Goal: Information Seeking & Learning: Learn about a topic

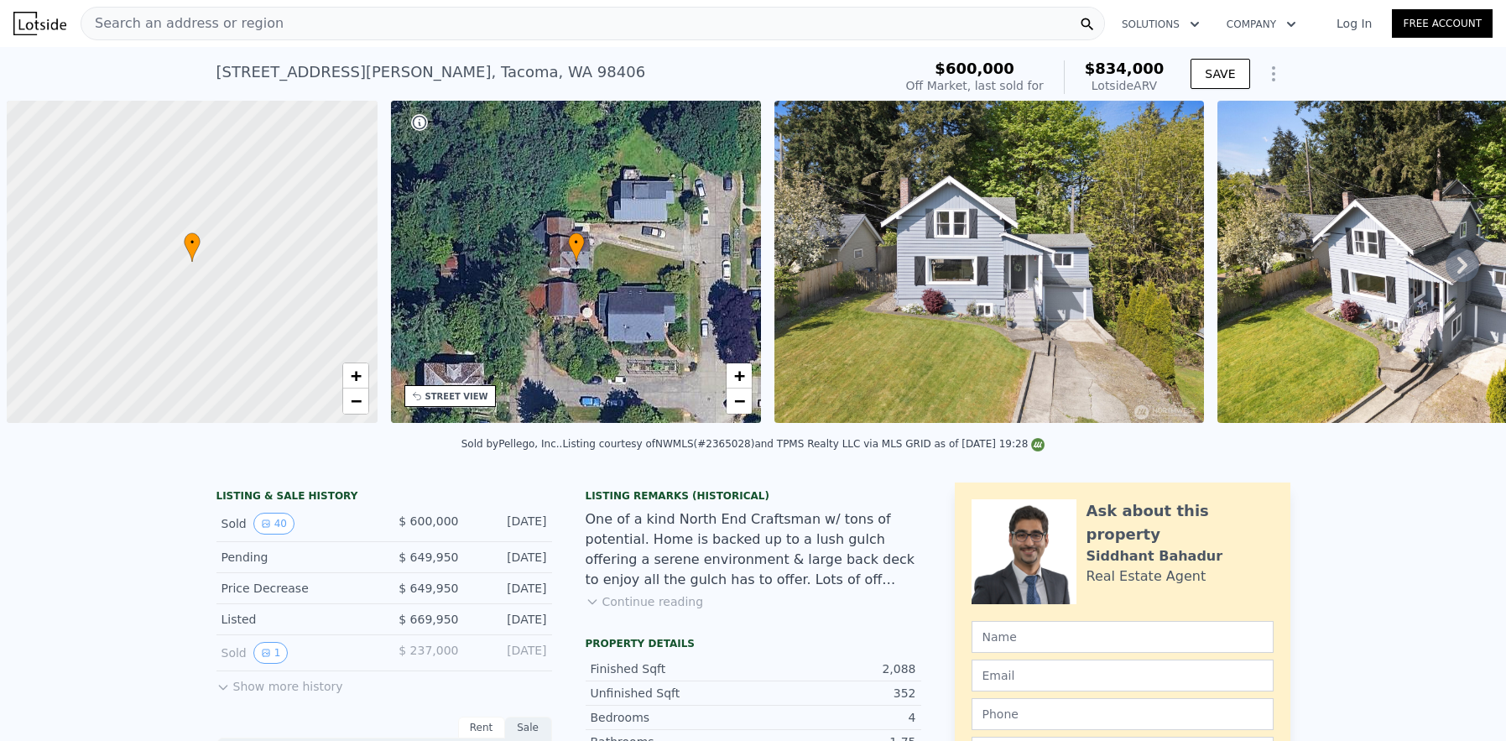
scroll to position [0, 7]
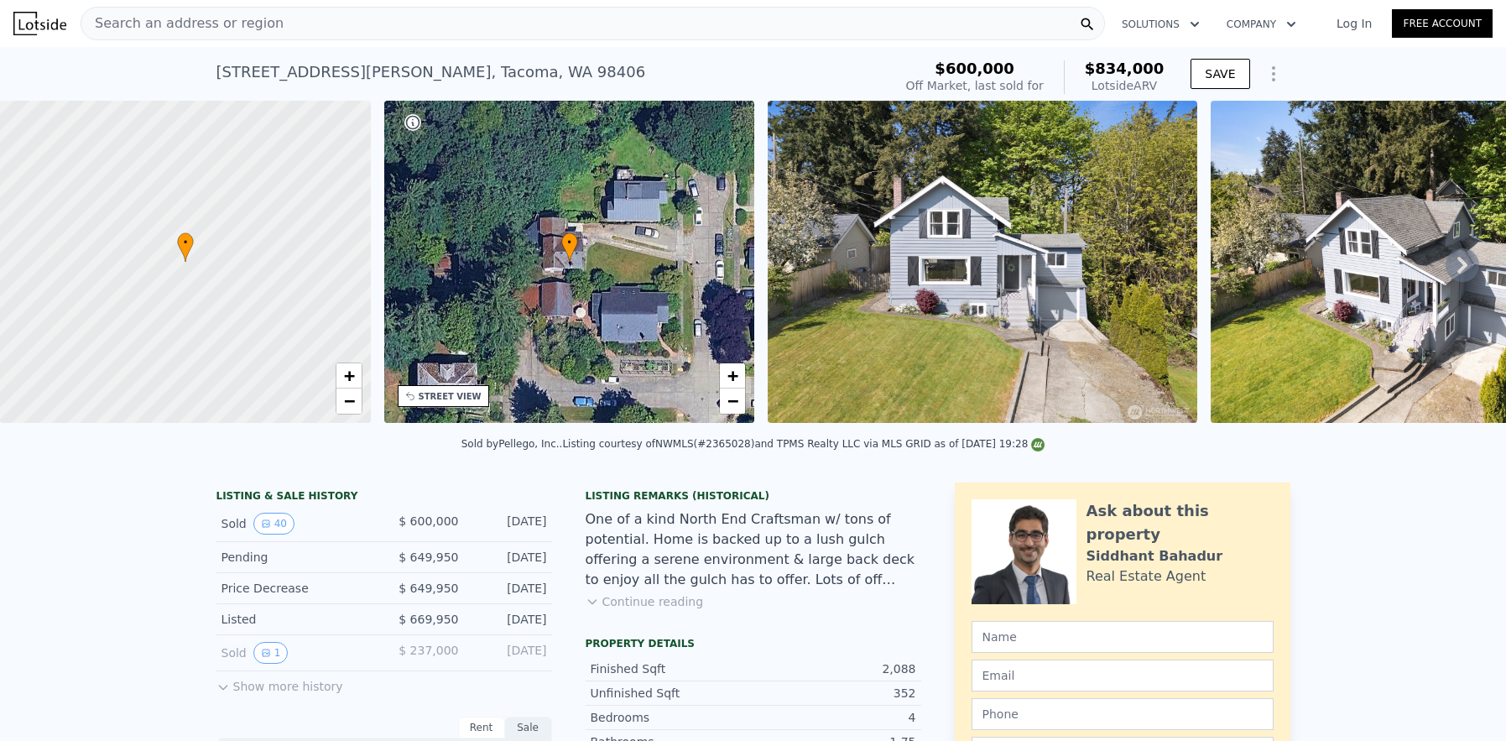
click at [196, 16] on span "Search an address or region" at bounding box center [182, 23] width 202 height 20
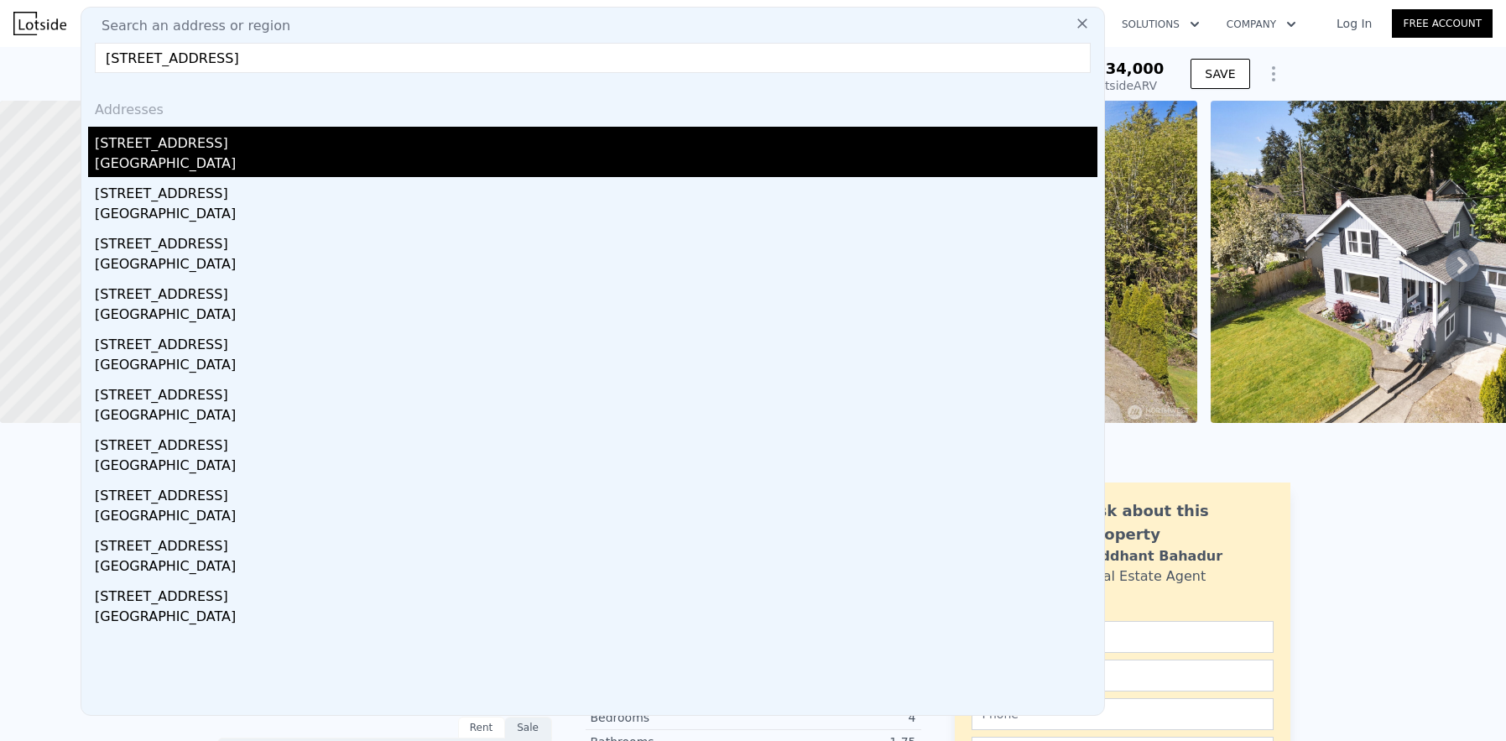
type input "[STREET_ADDRESS]"
click at [190, 141] on div "[STREET_ADDRESS]" at bounding box center [596, 140] width 1003 height 27
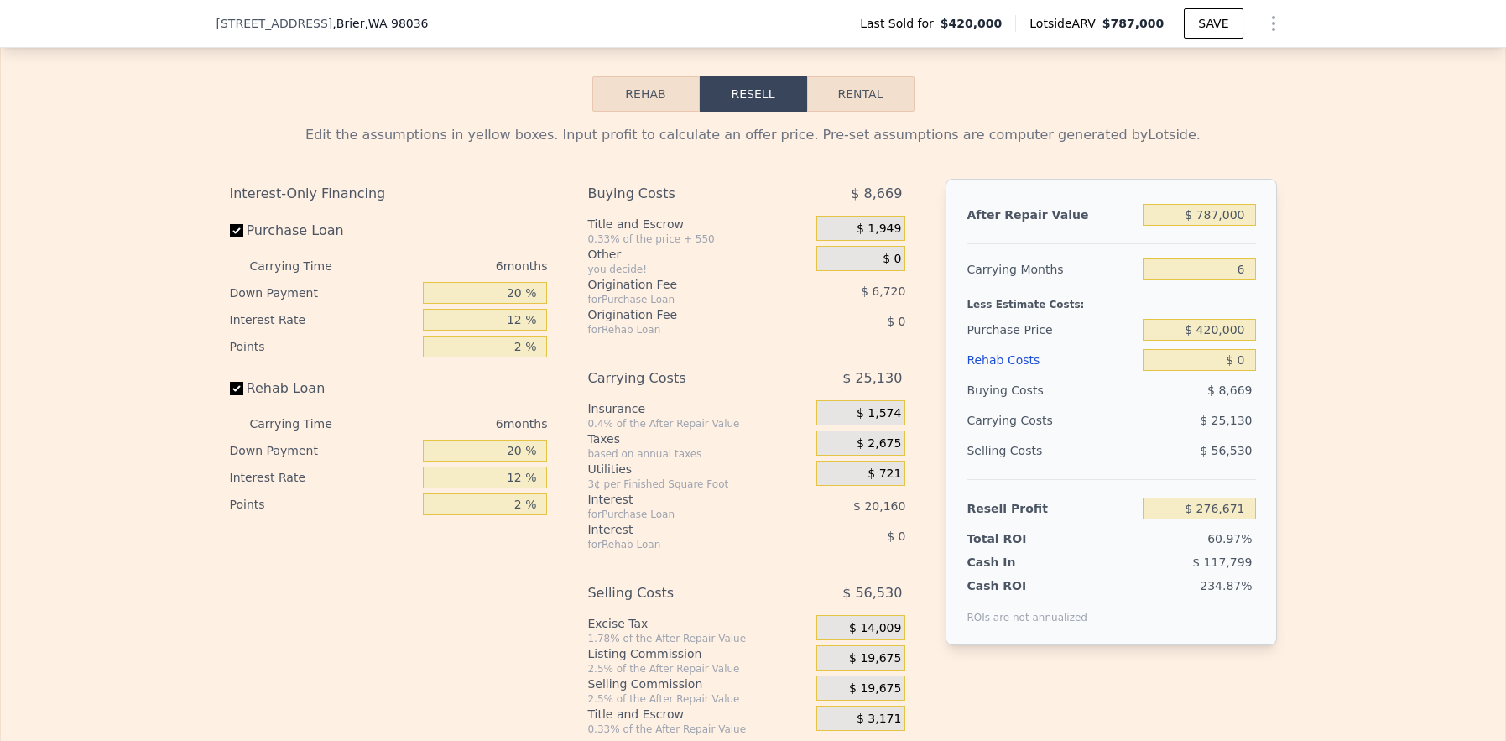
scroll to position [2512, 0]
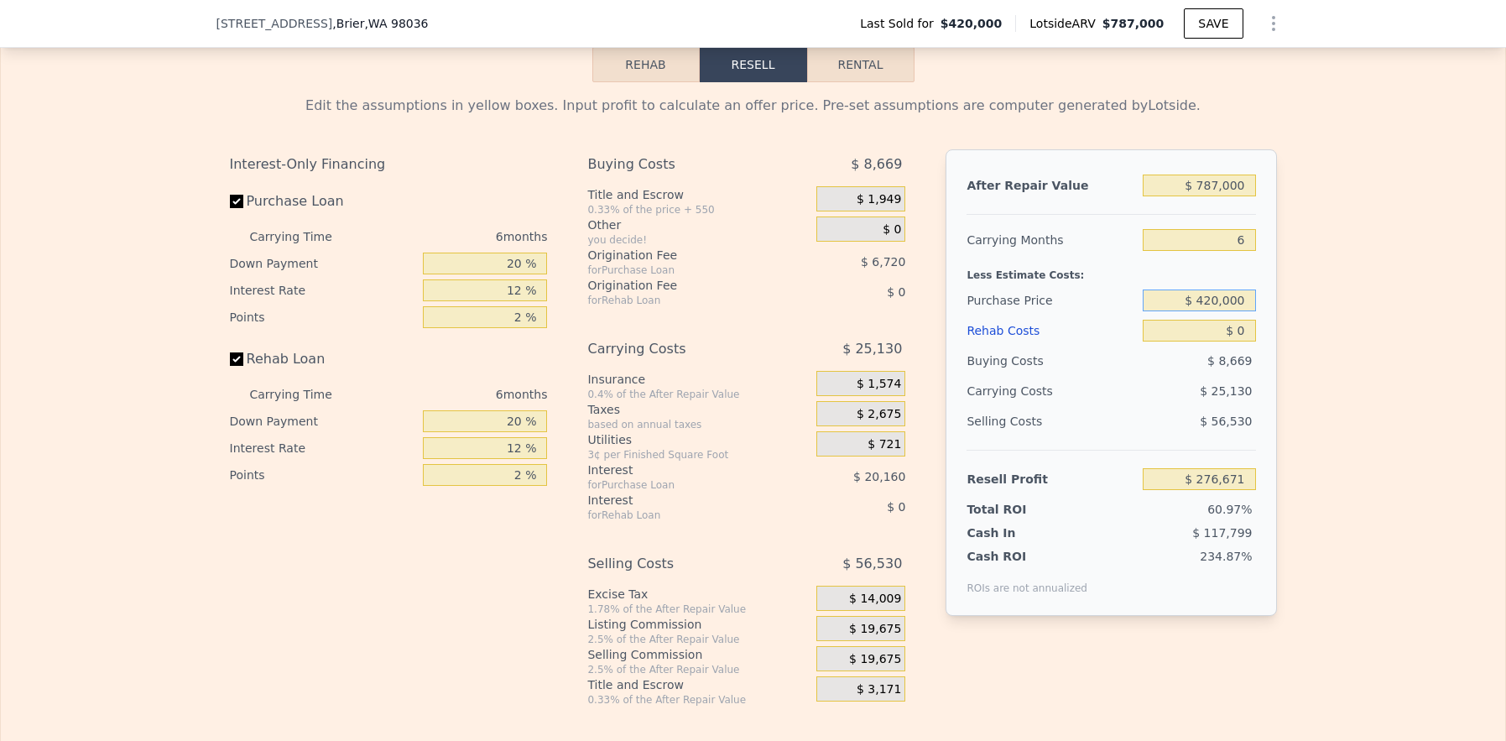
click at [1213, 311] on input "$ 420,000" at bounding box center [1199, 301] width 112 height 22
type input "$ 500,000"
type input "$ 191,285"
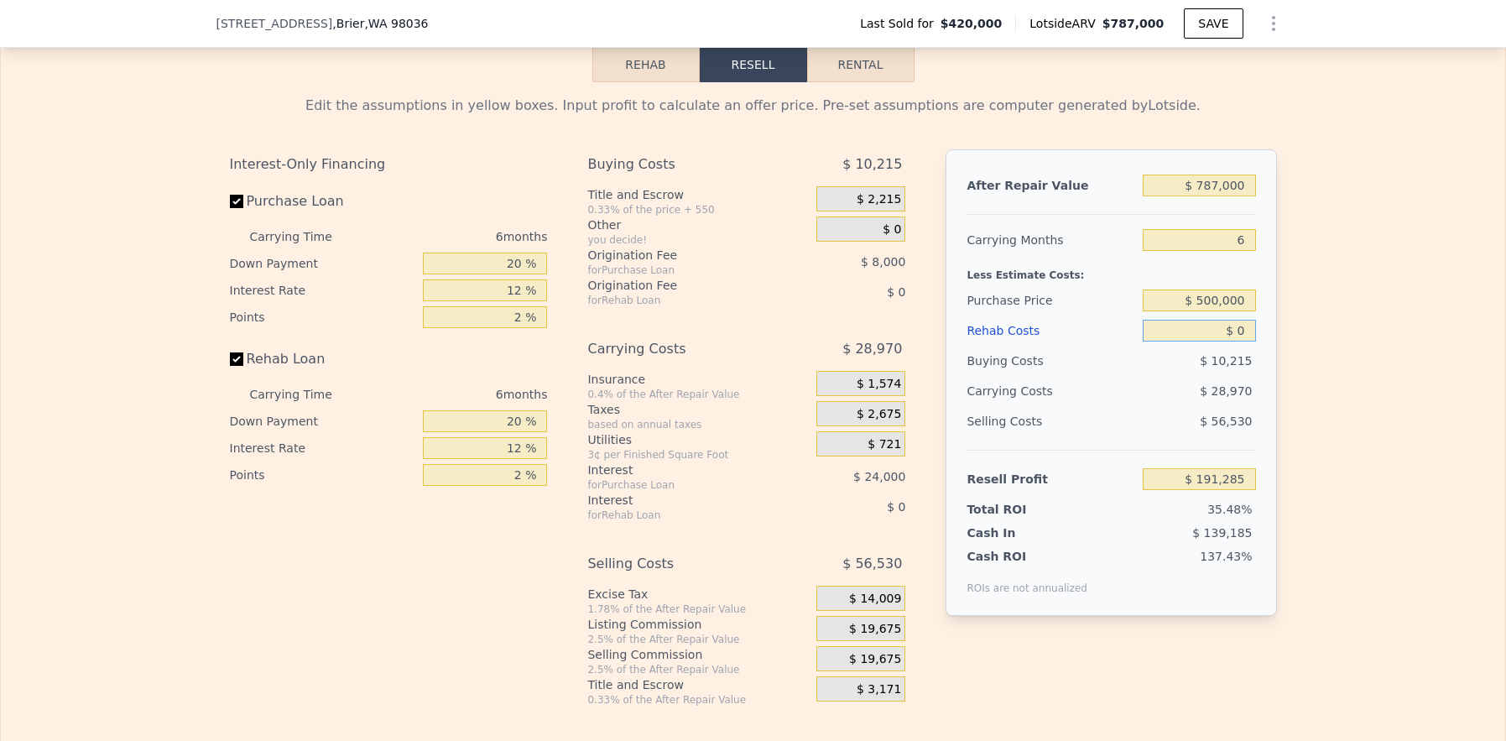
drag, startPoint x: 1235, startPoint y: 361, endPoint x: 1250, endPoint y: 354, distance: 16.5
click at [1250, 342] on input "$ 0" at bounding box center [1199, 331] width 112 height 22
type input "$ 1"
type input "$ 191,284"
type input "$ 10"
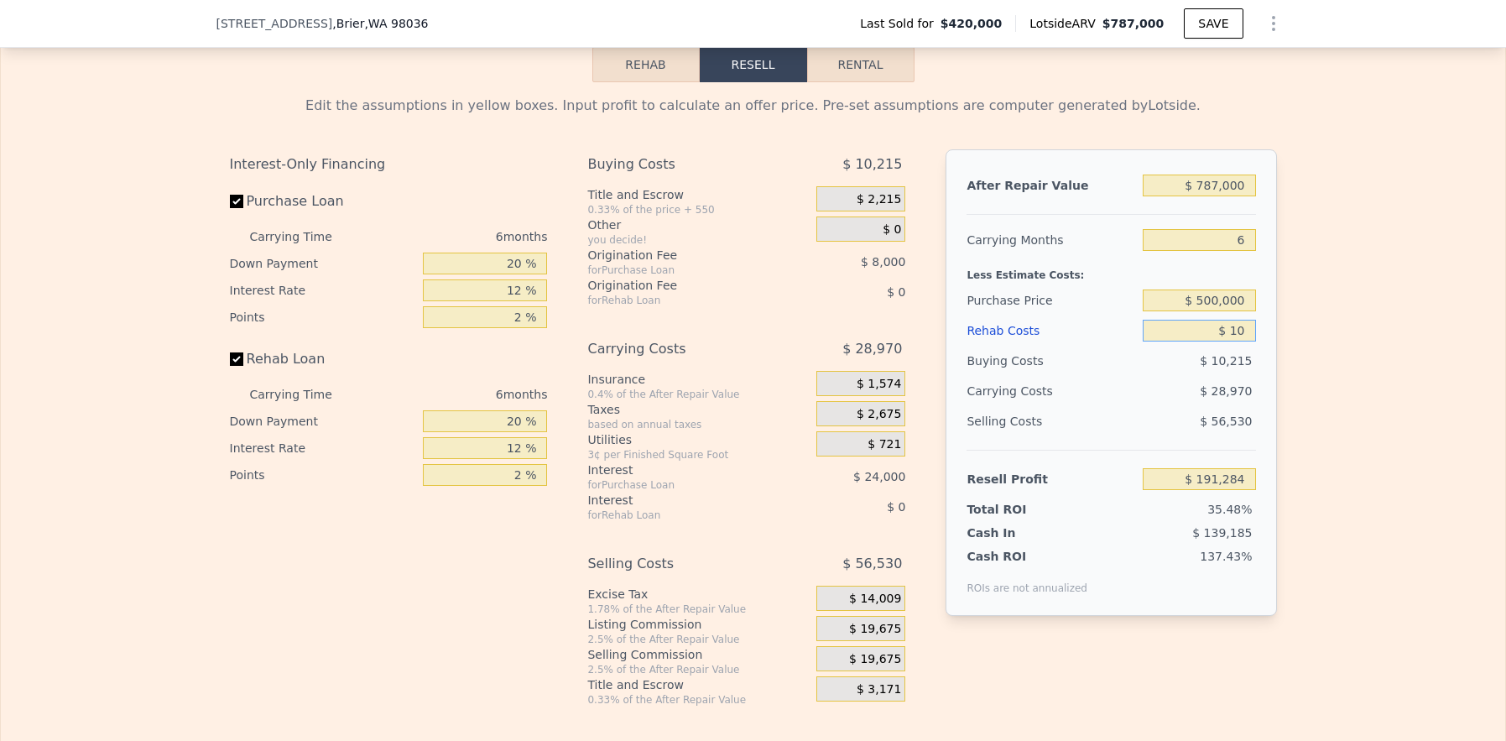
type input "$ 191,275"
type input "$ 100"
type input "$ 191,177"
type input "$ 1,000"
type input "$ 190,221"
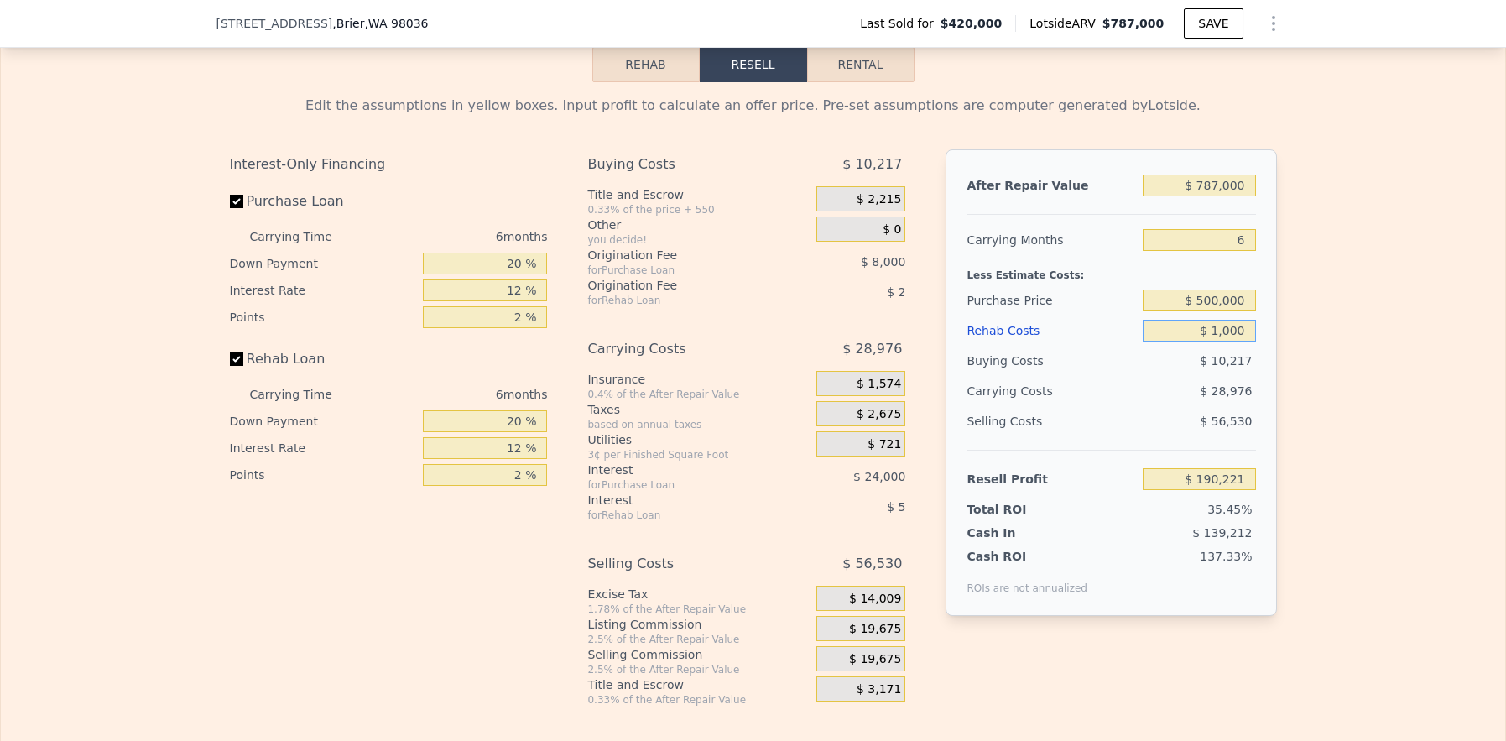
type input "$ 10,000"
type input "$ 180,645"
type input "$ 100,000"
type input "$ 84,885"
type input "$ 100,000"
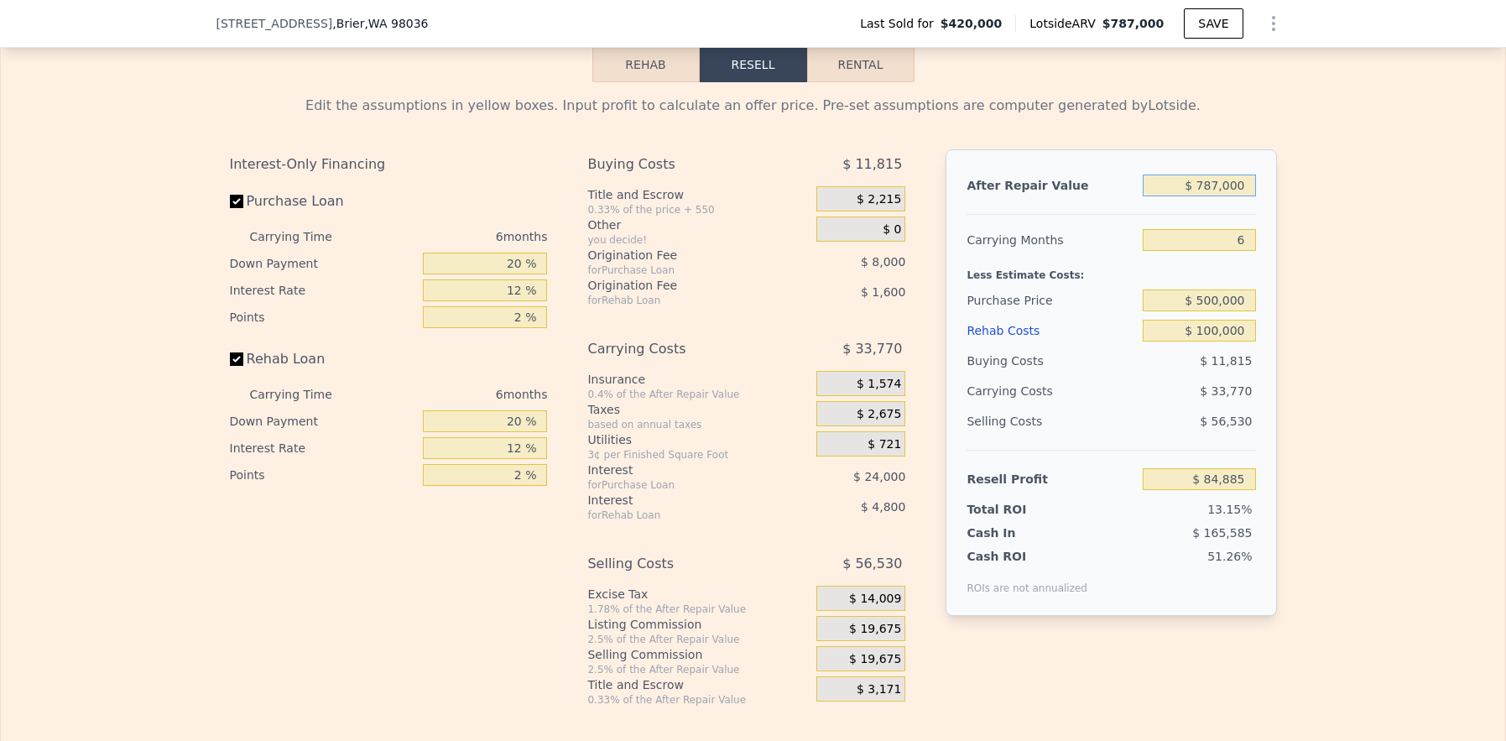
click at [1204, 196] on input "$ 787,000" at bounding box center [1199, 186] width 112 height 22
type input "$ 7"
type input "-$ 644,554"
type input "$ 75"
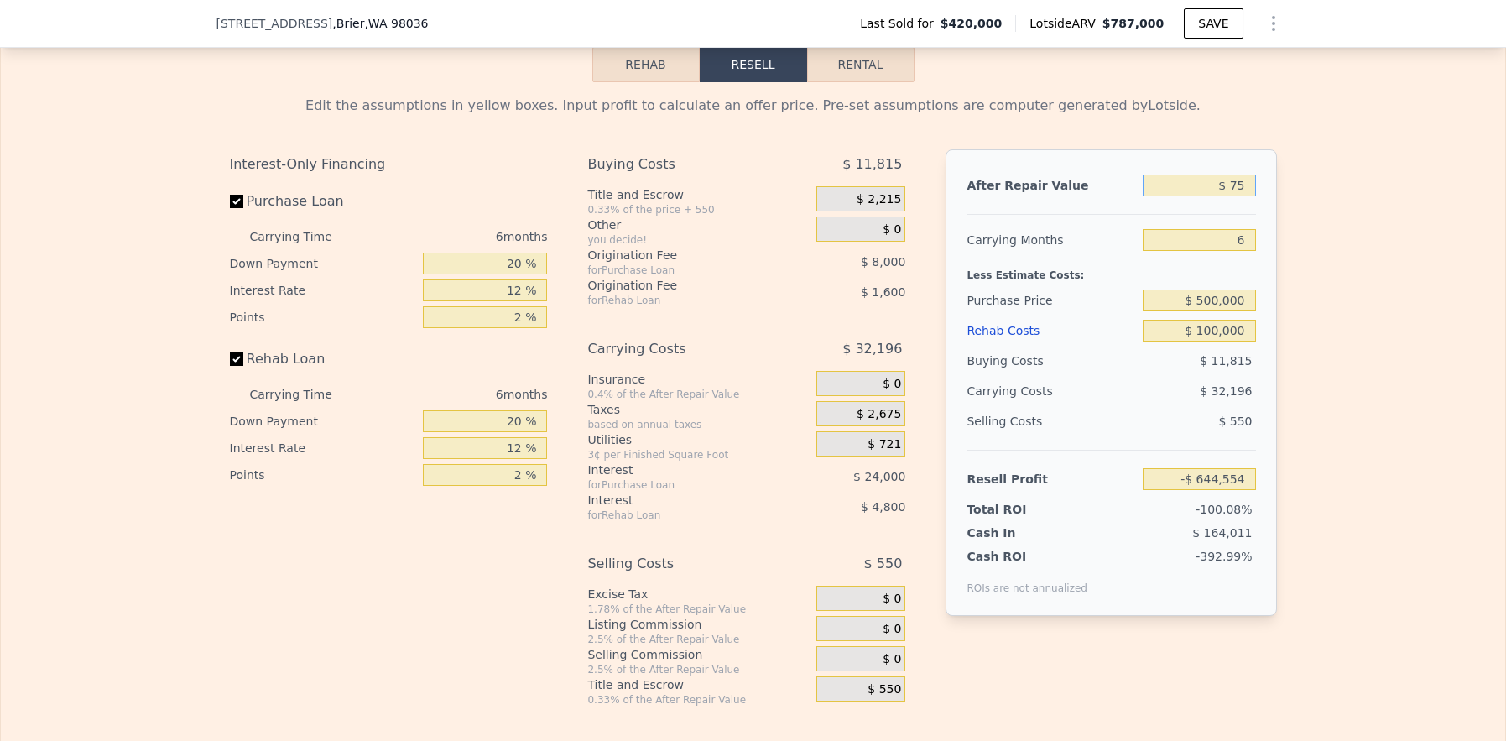
type input "-$ 644,491"
type input "$ 755"
type input "-$ 643,862"
type input "$ 75"
type input "-$ 644,491"
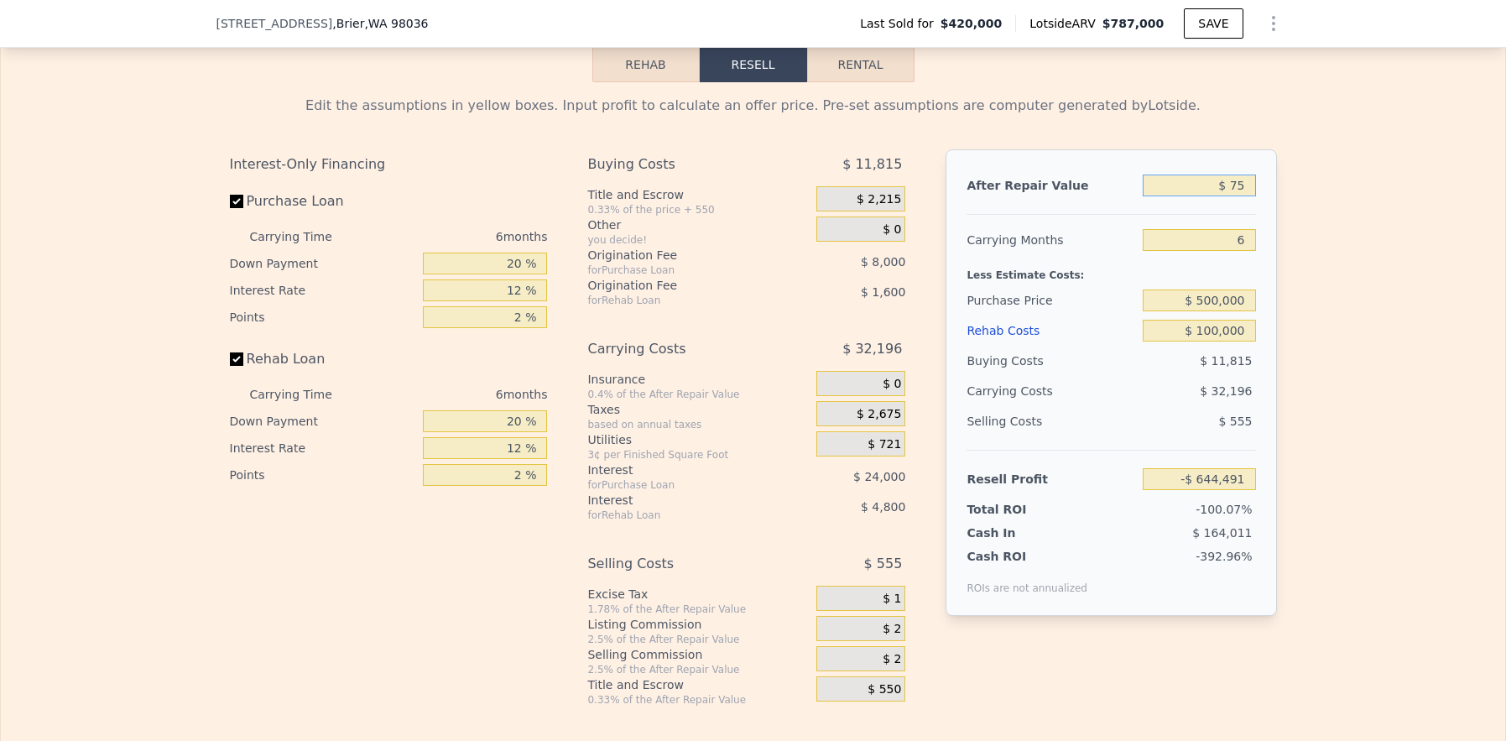
type input "$ 7"
type input "-$ 644,554"
type input "$ 78"
type input "-$ 644,488"
type input "$ 785"
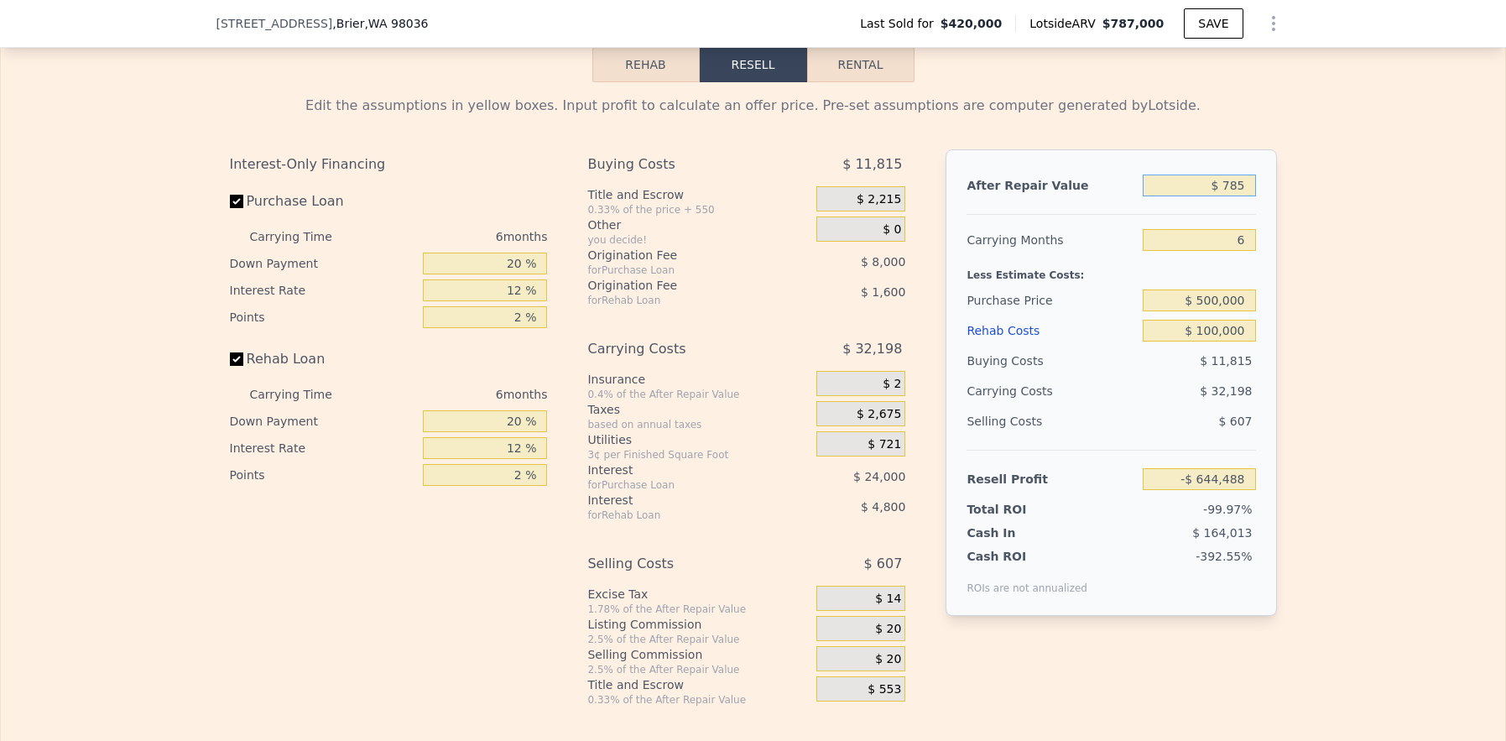
type input "-$ 643,835"
type input "$ 78"
type input "-$ 644,488"
type input "$ 7"
type input "-$ 644,554"
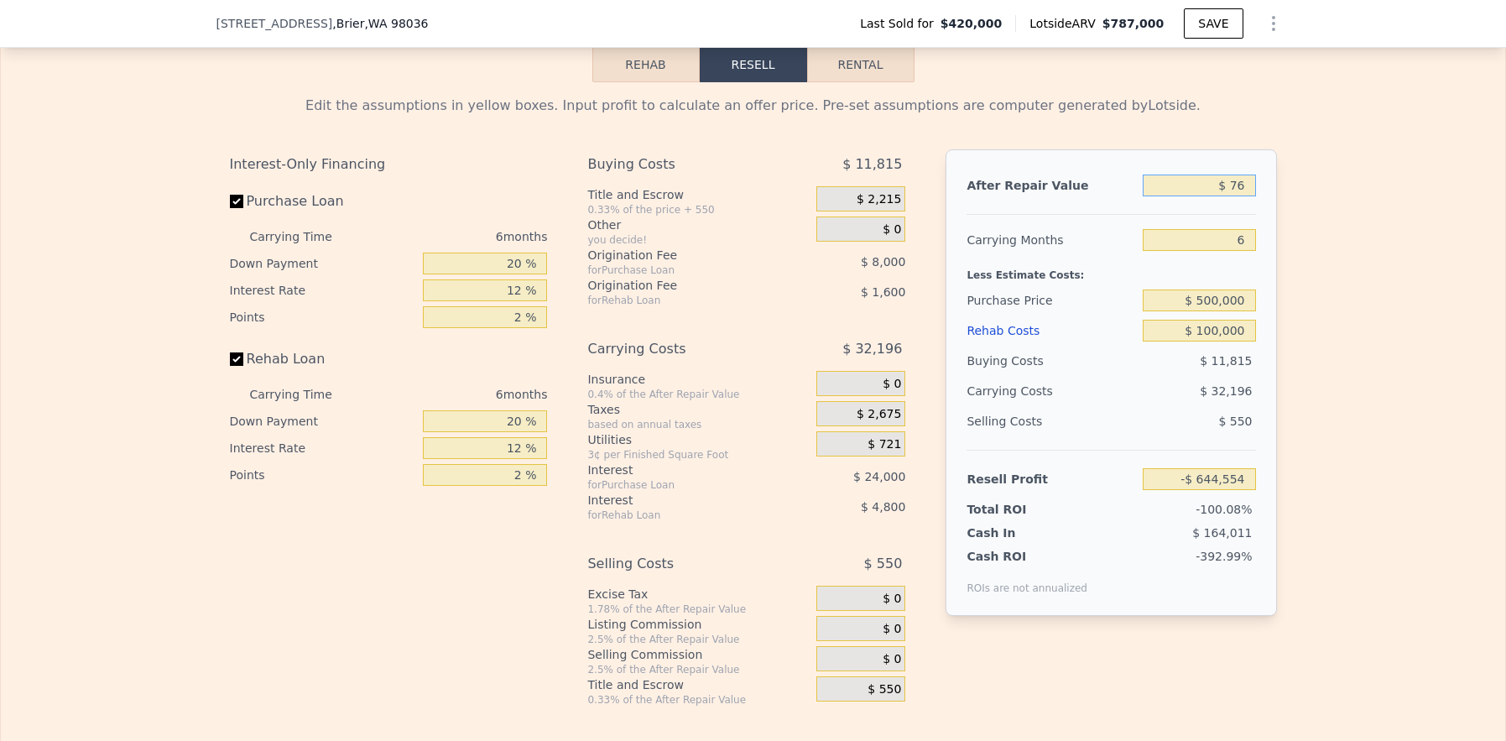
type input "$ 765"
type input "-$ 643,853"
type input "$ 7,650"
type input "-$ 637,469"
type input "$ 76,500"
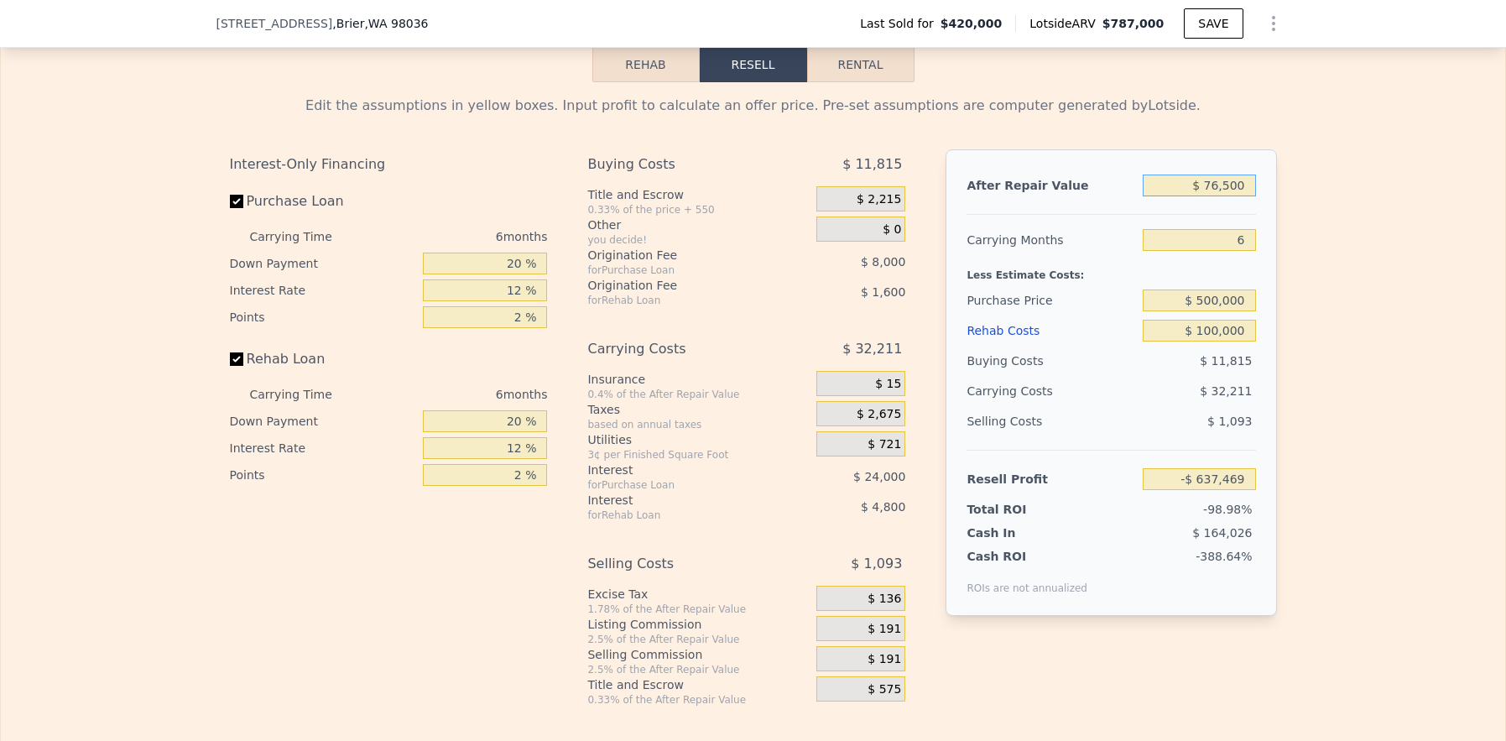
type input "-$ 573,657"
type input "$ 765,000"
type input "$ 64,495"
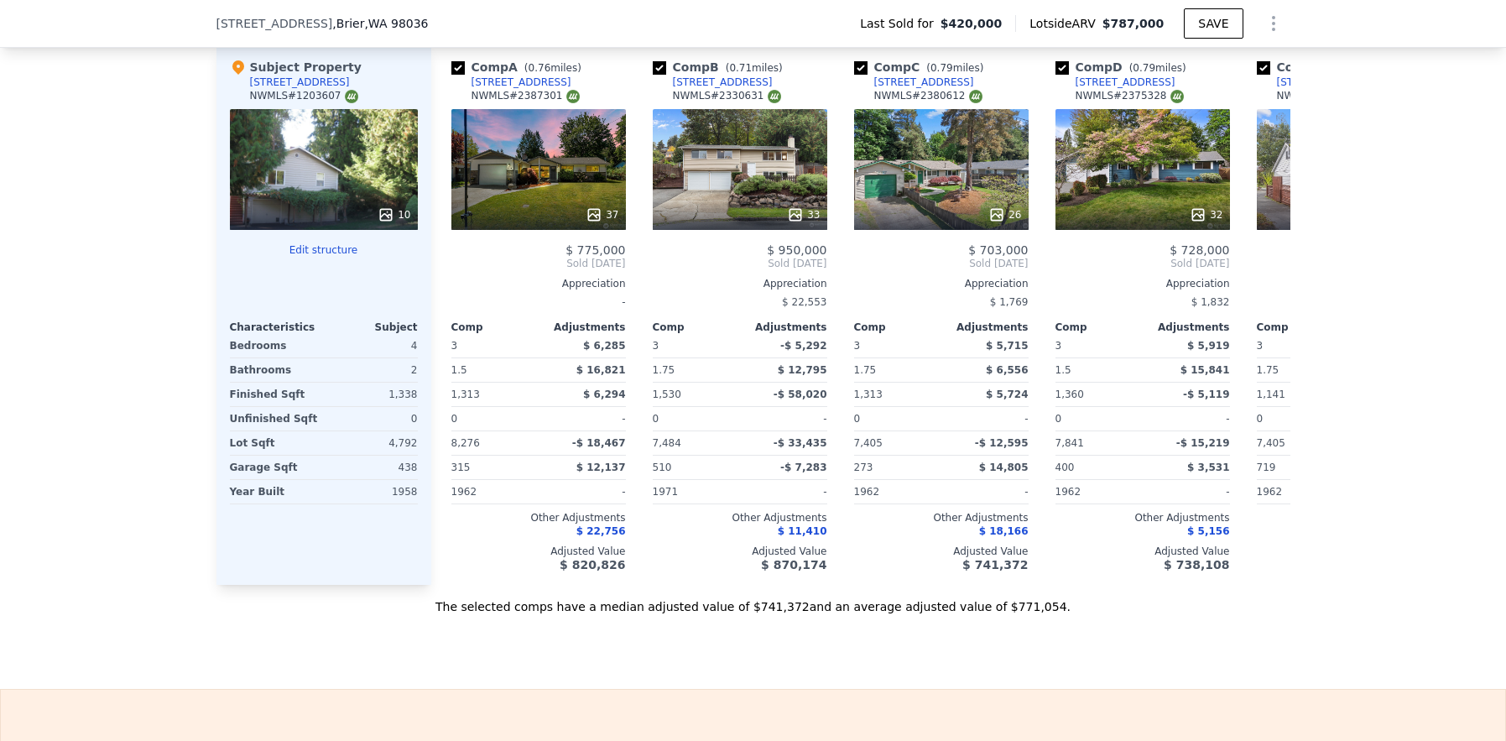
scroll to position [1757, 0]
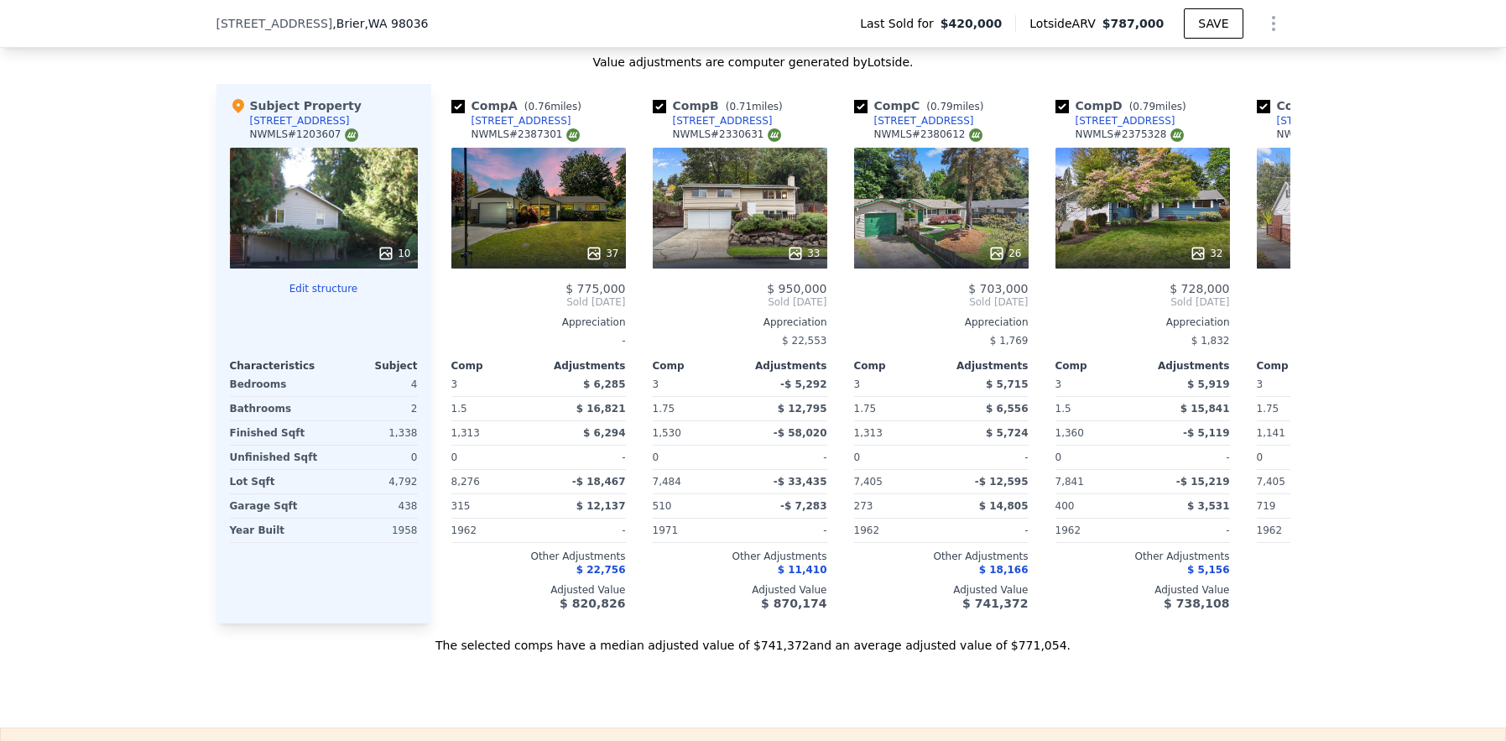
type input "$ 787,000"
type input "$ 0"
type input "$ 276,671"
drag, startPoint x: 211, startPoint y: 27, endPoint x: 406, endPoint y: 34, distance: 195.7
click at [406, 34] on div "[STREET_ADDRESS] Last Sold for $420,000 Lotside ARV $787,000 SAVE" at bounding box center [754, 23] width 1074 height 47
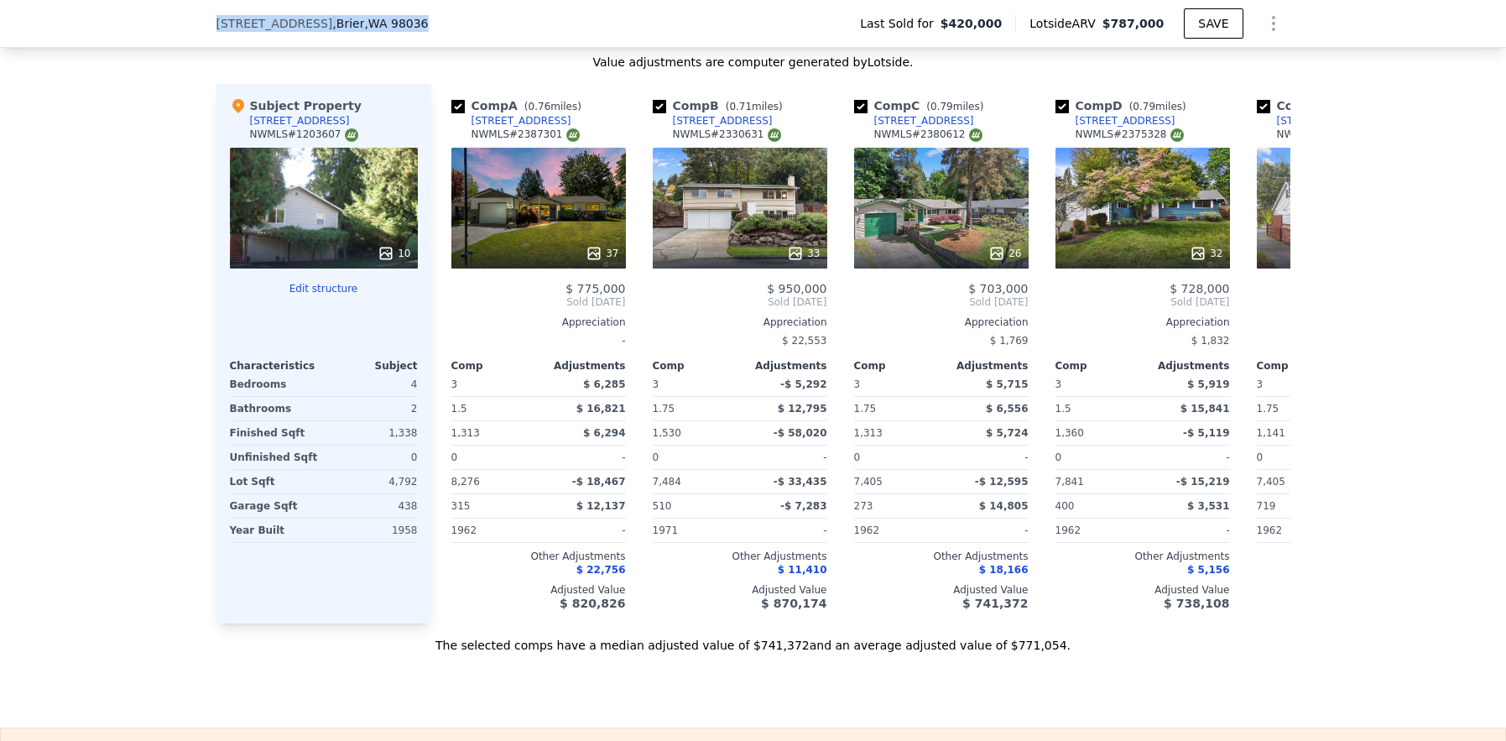
copy div "[STREET_ADDRESS]"
